Goal: Transaction & Acquisition: Download file/media

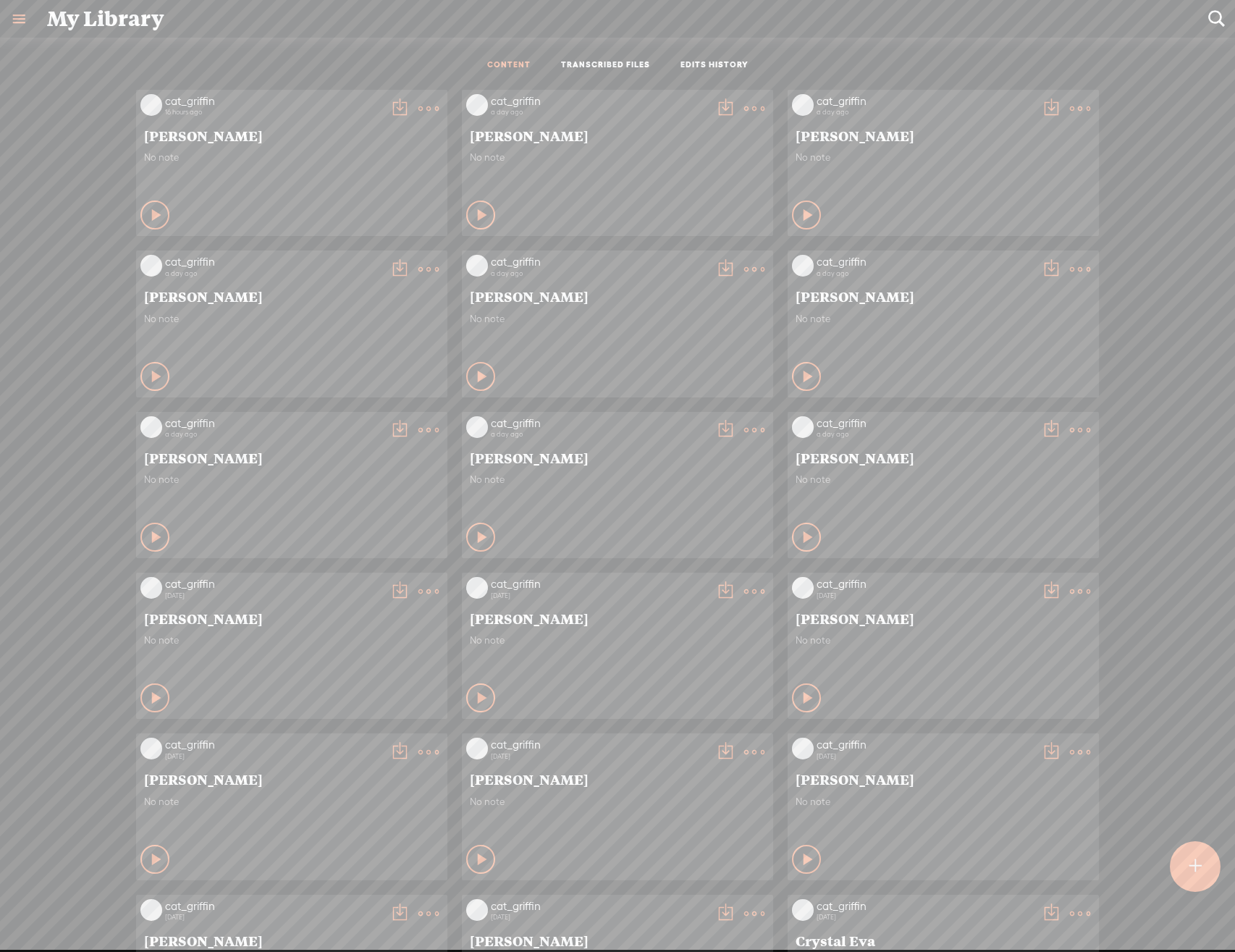
click at [418, 117] on t at bounding box center [428, 109] width 21 height 21
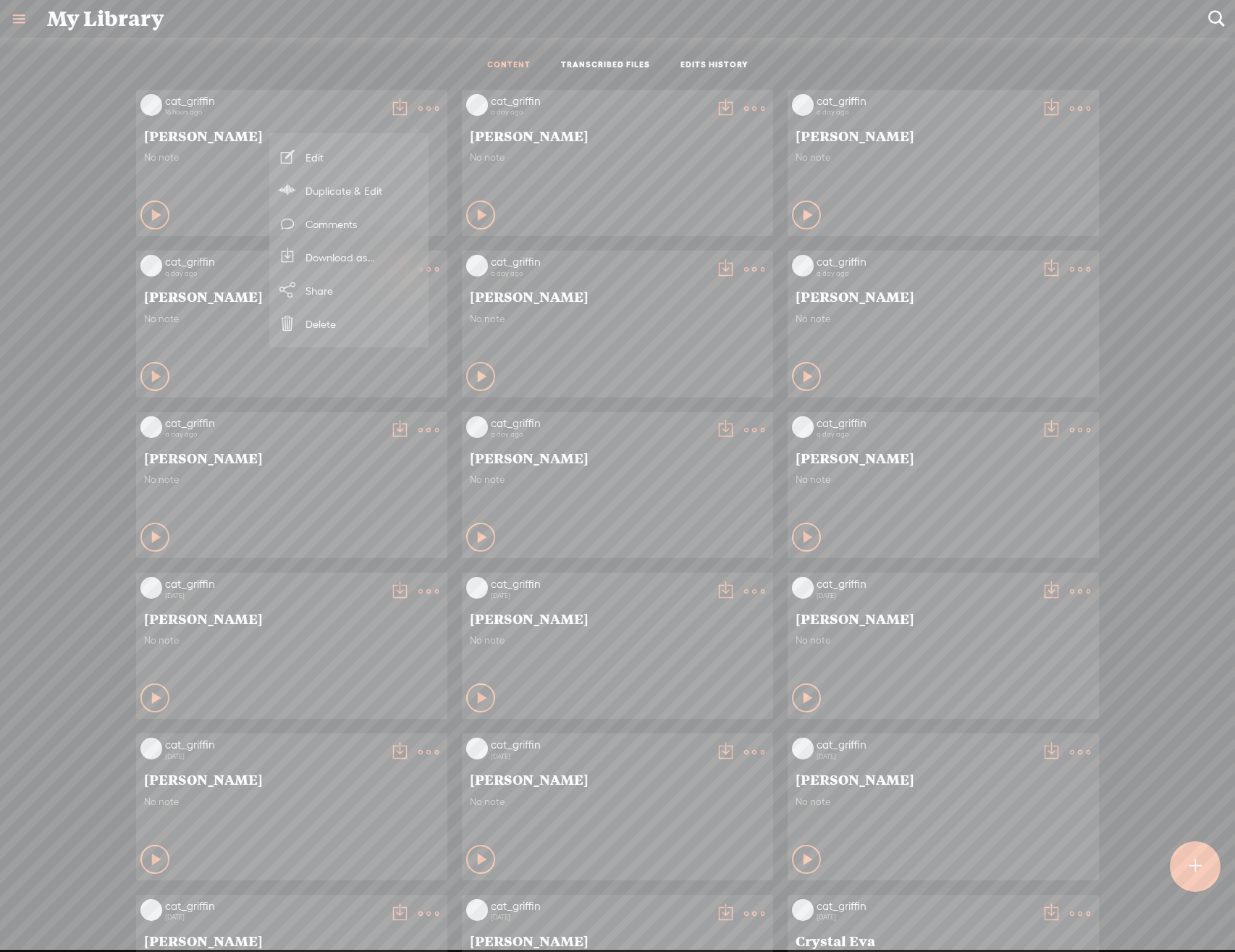
click at [350, 266] on link "Download as..." at bounding box center [349, 257] width 144 height 34
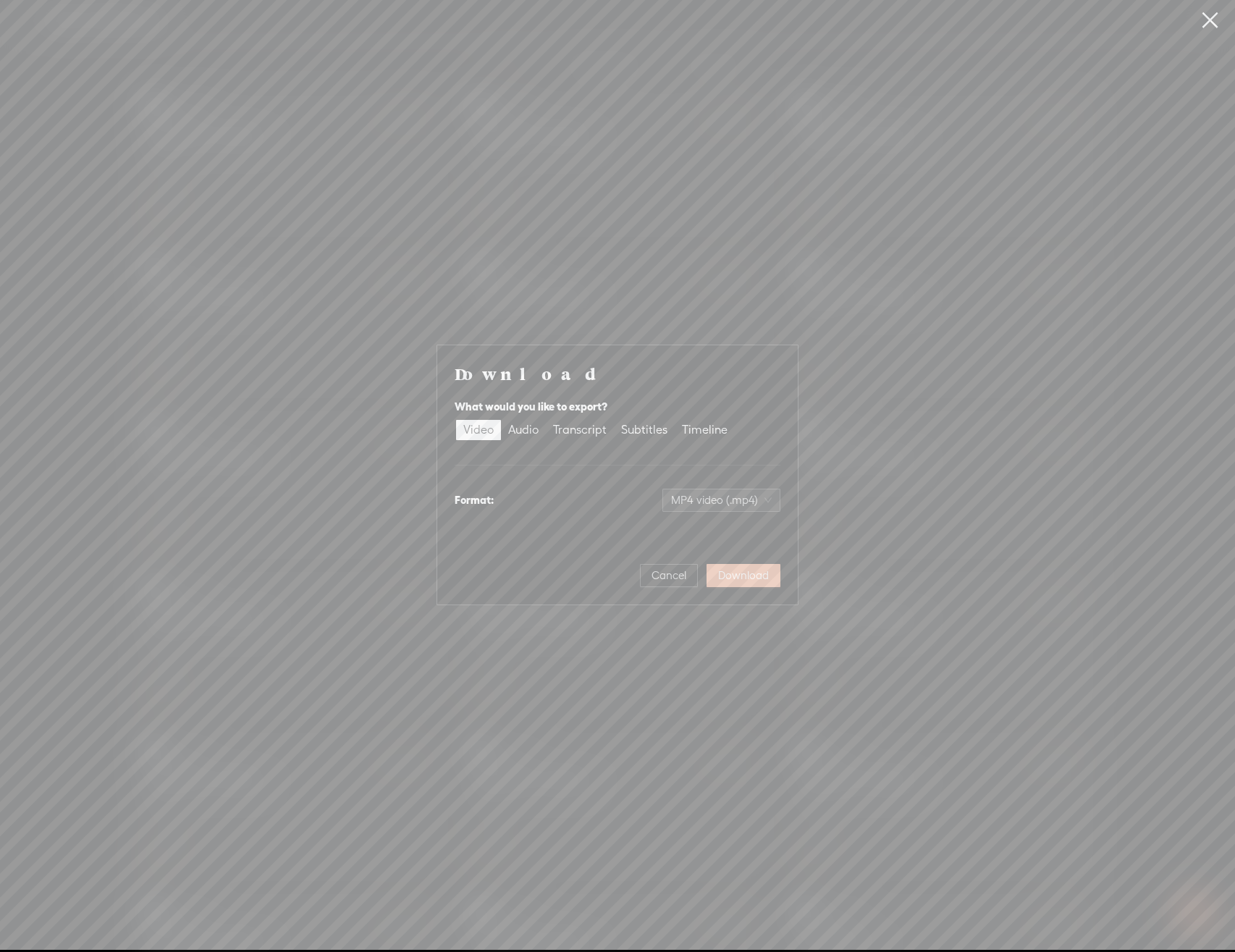
click at [721, 566] on button "Download" at bounding box center [744, 575] width 74 height 23
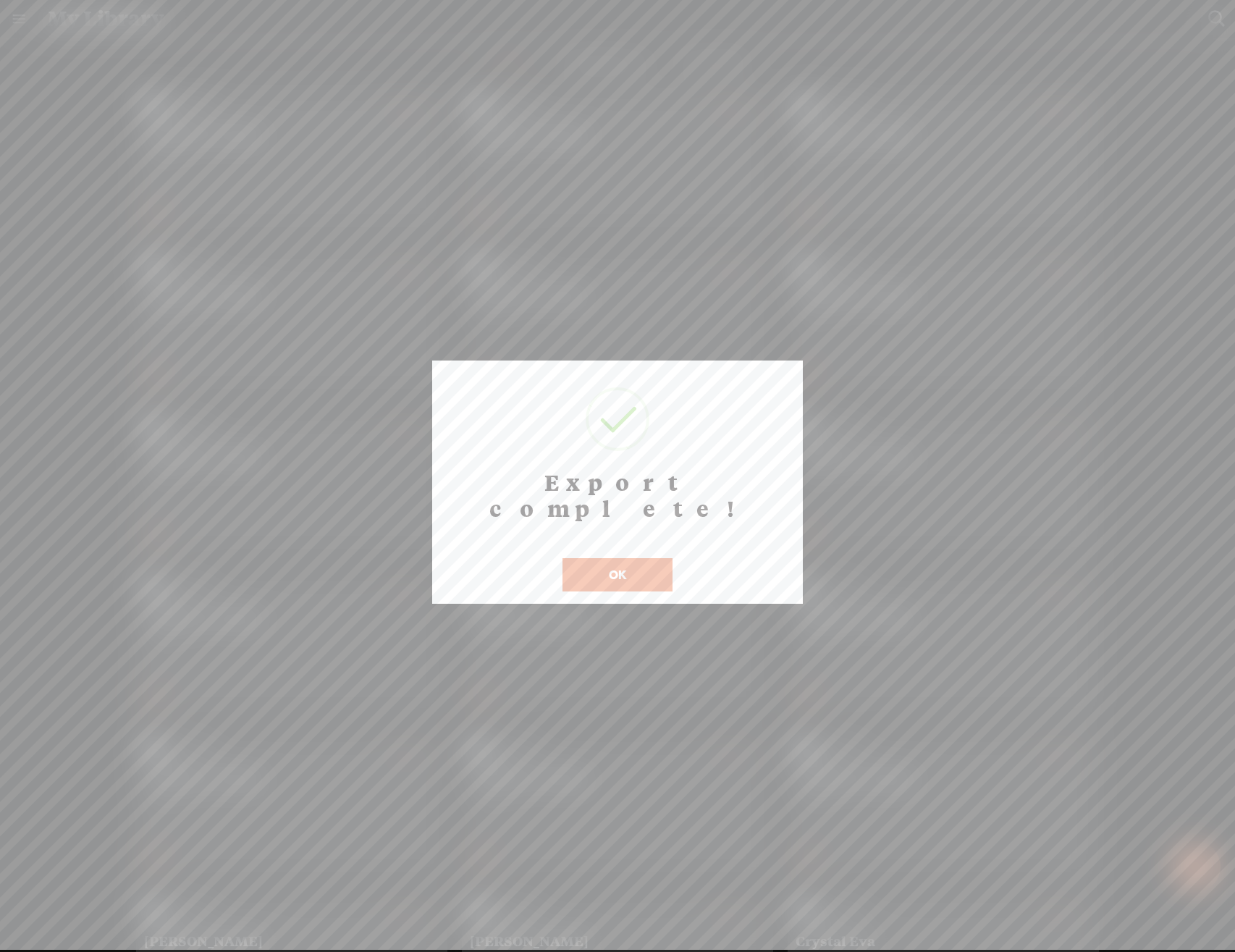
click at [664, 565] on button "OK" at bounding box center [617, 575] width 110 height 34
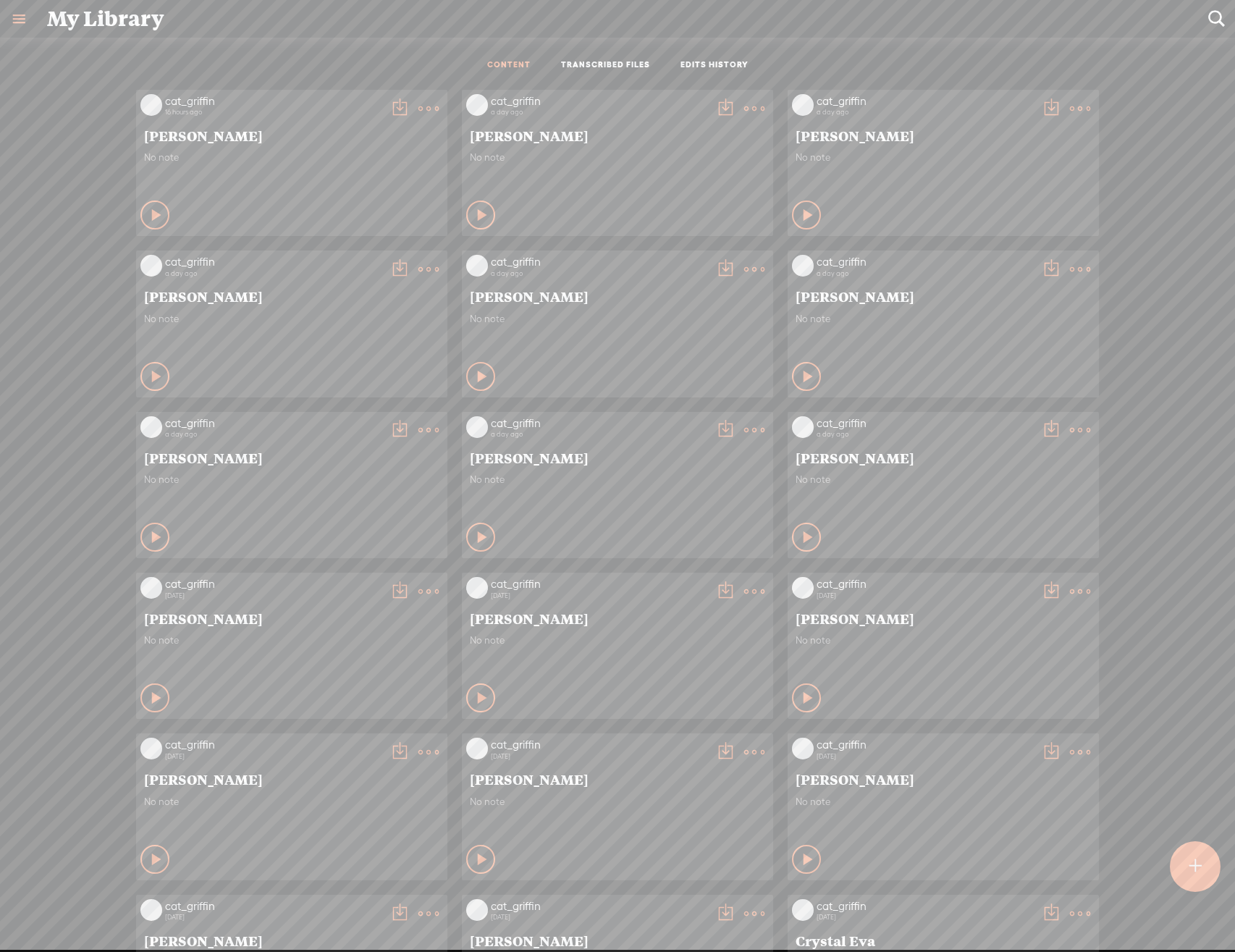
click at [750, 269] on t at bounding box center [754, 269] width 21 height 21
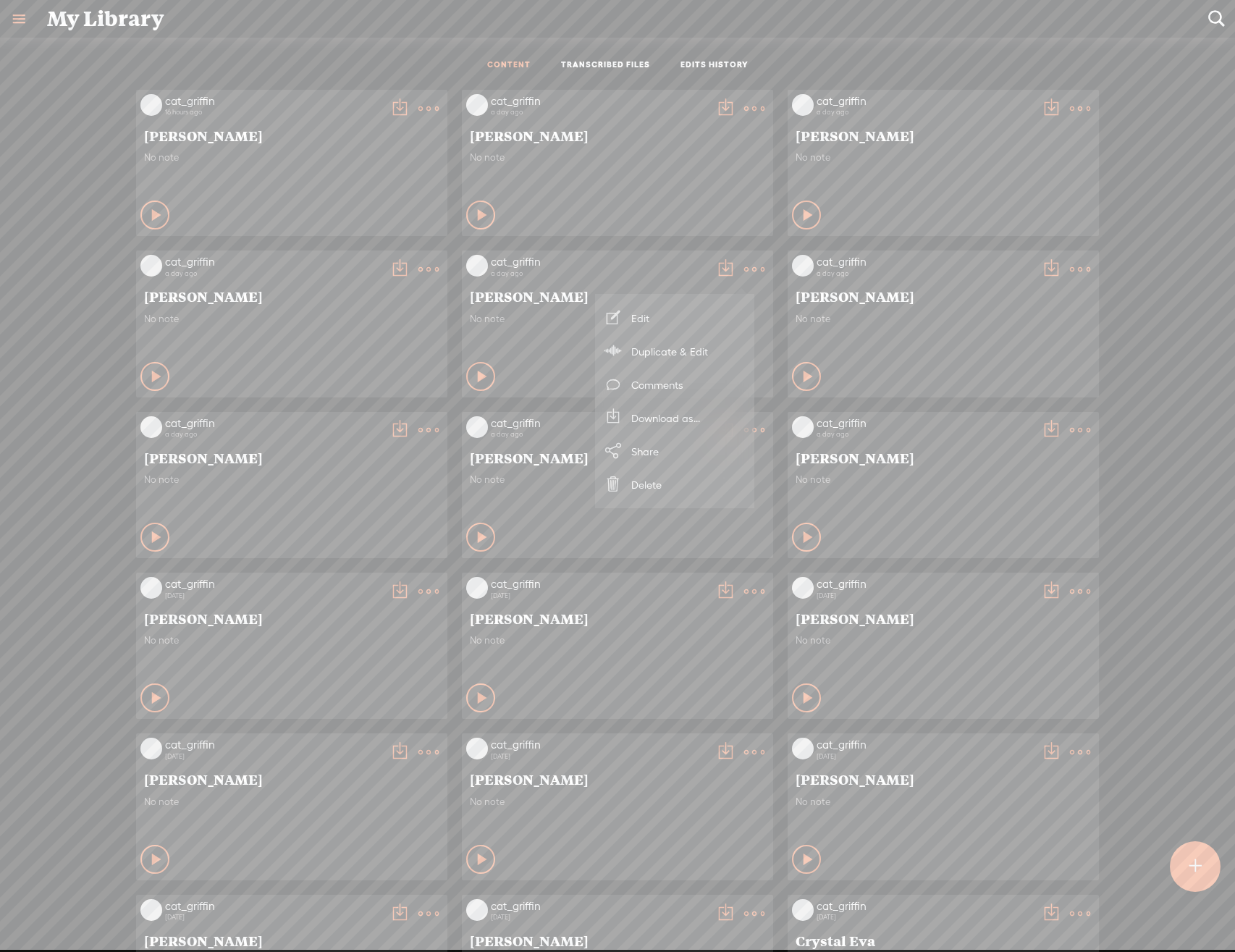
click at [710, 425] on link "Download as..." at bounding box center [674, 418] width 144 height 34
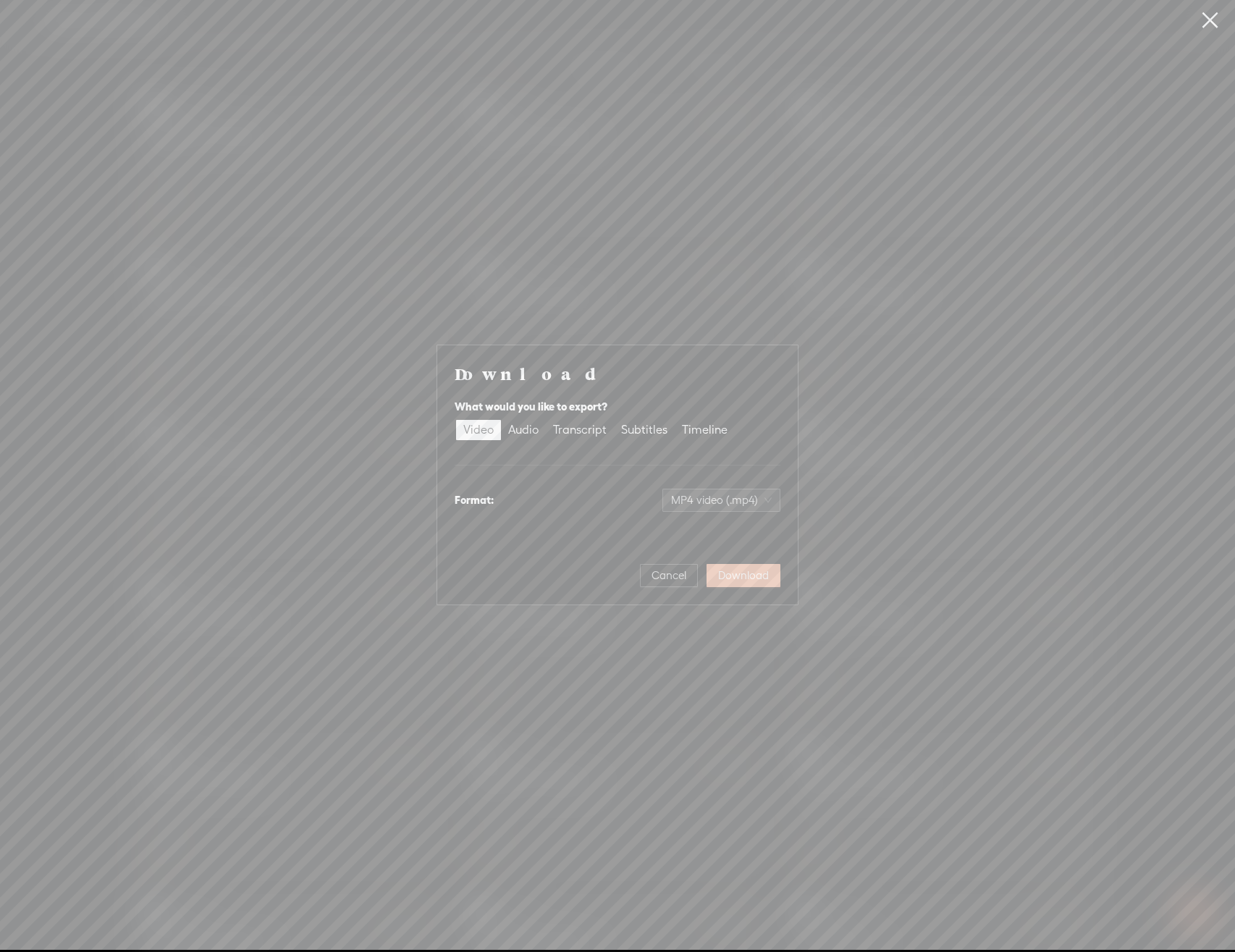
click at [738, 575] on span "Download" at bounding box center [744, 575] width 50 height 15
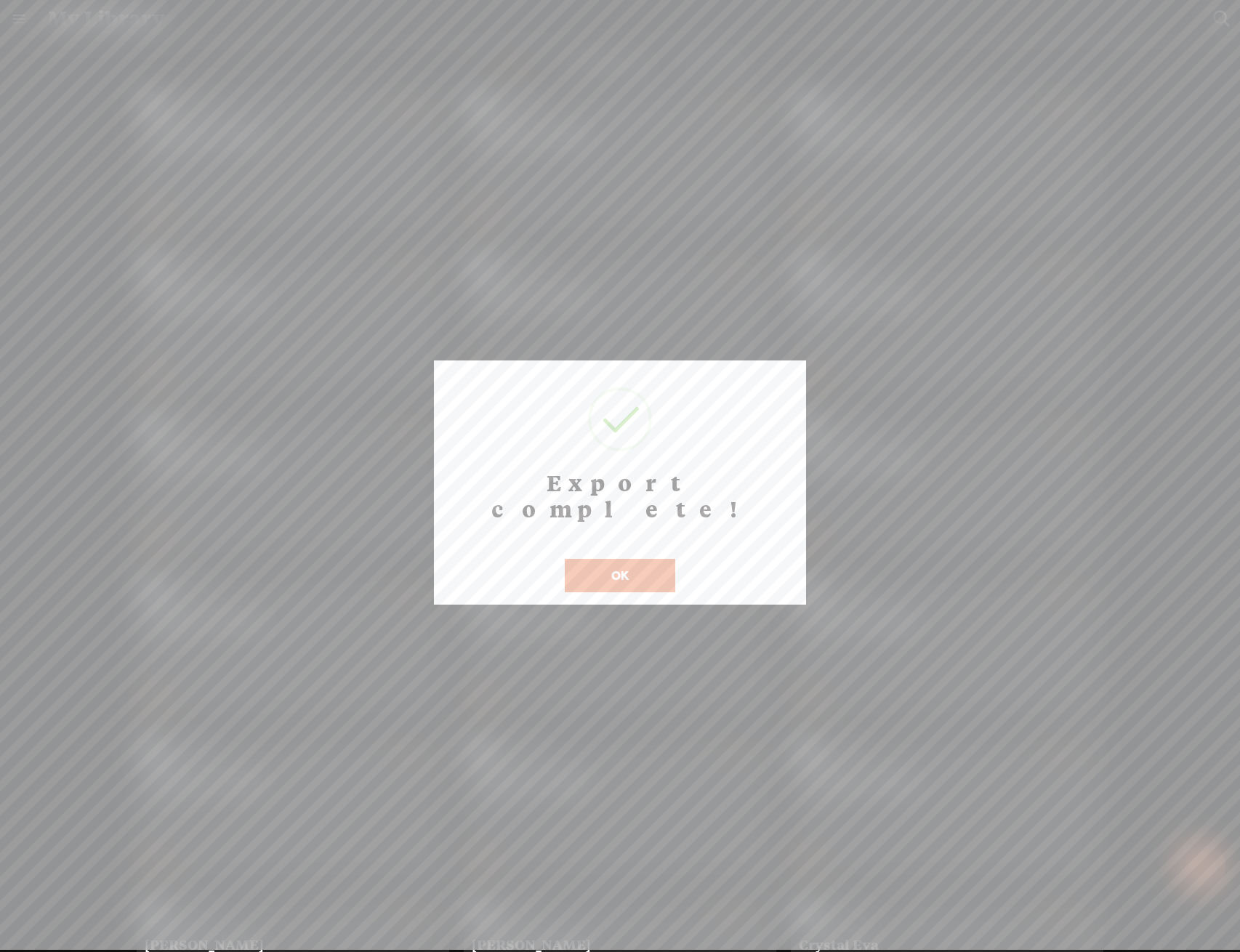
click at [648, 562] on button "OK" at bounding box center [620, 576] width 110 height 34
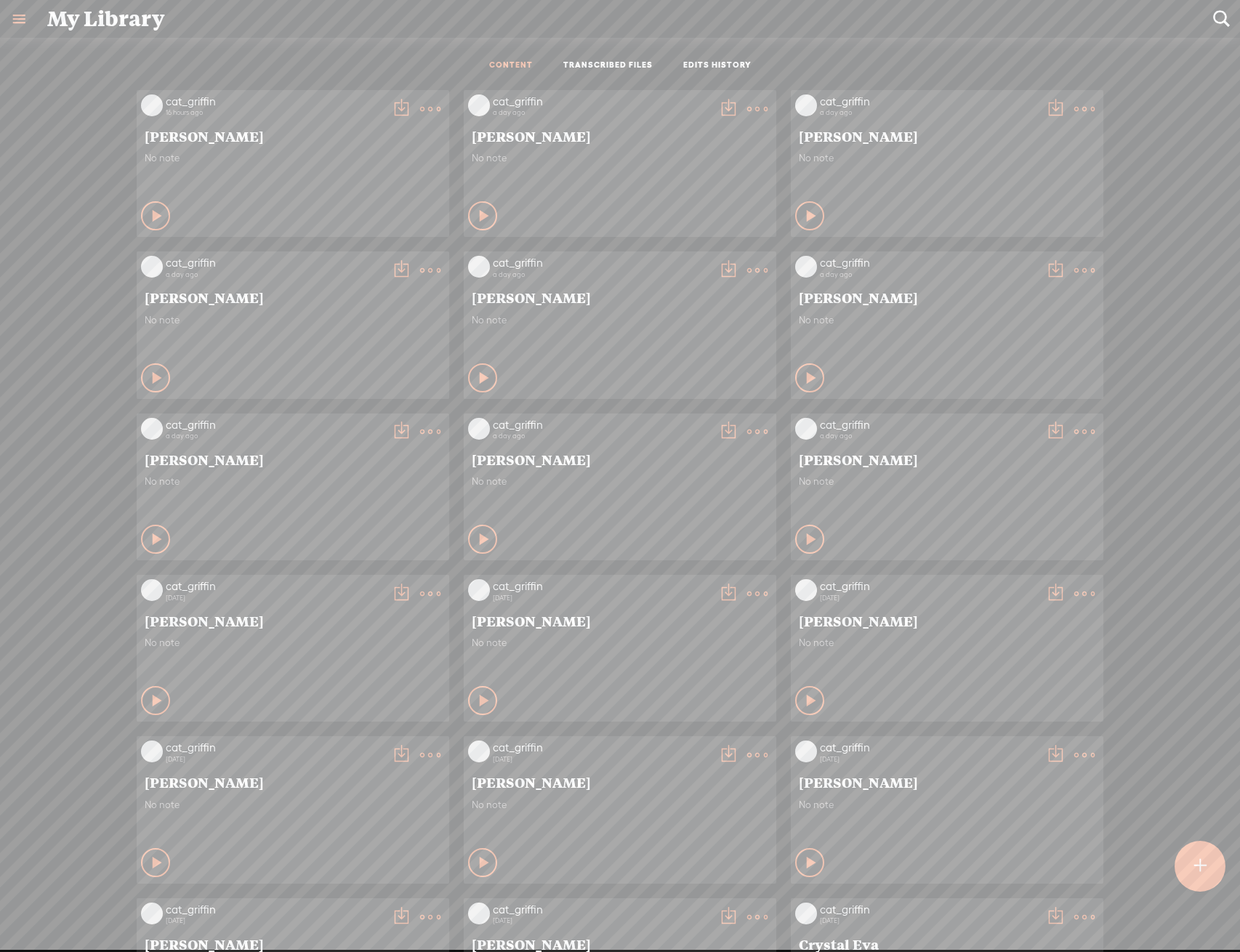
click at [752, 423] on t at bounding box center [758, 432] width 21 height 21
click at [697, 575] on link "Download as..." at bounding box center [677, 582] width 145 height 34
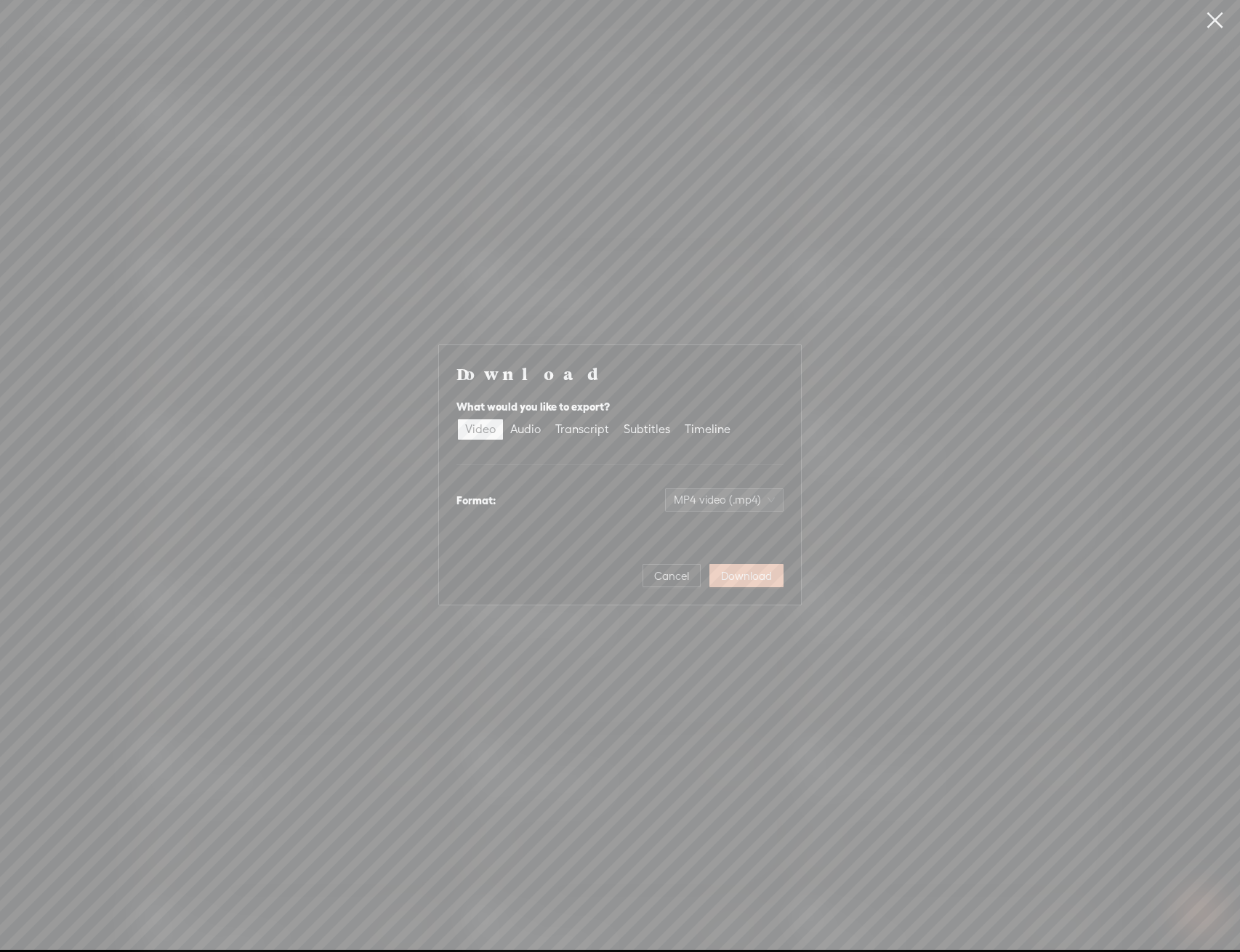
click at [753, 582] on span "Download" at bounding box center [747, 576] width 51 height 15
